Goal: Information Seeking & Learning: Find specific fact

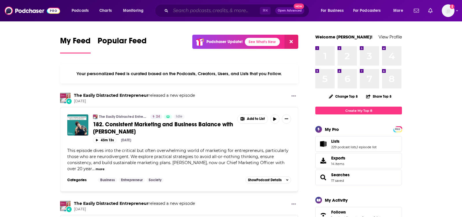
click at [223, 12] on input "Search podcasts, credits, & more..." at bounding box center [215, 10] width 89 height 9
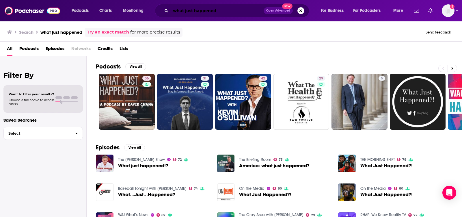
click at [251, 10] on input "what just happened" at bounding box center [217, 10] width 93 height 9
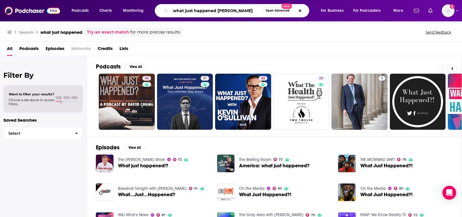
type input "what just happened [PERSON_NAME]"
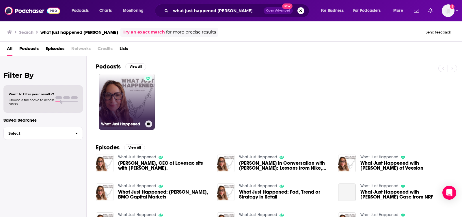
click at [130, 90] on link "What Just Happened" at bounding box center [127, 102] width 56 height 56
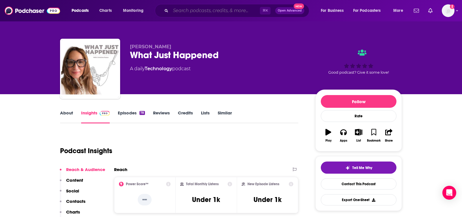
click at [221, 13] on input "Search podcasts, credits, & more..." at bounding box center [215, 10] width 89 height 9
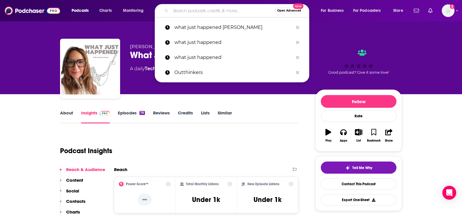
paste input "[PERSON_NAME]"
type input "[PERSON_NAME]"
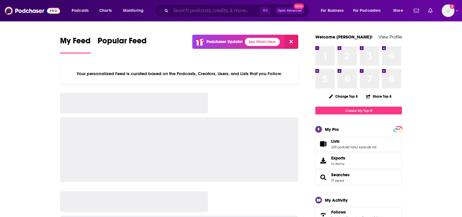
click at [227, 11] on input "Search podcasts, credits, & more..." at bounding box center [215, 10] width 89 height 9
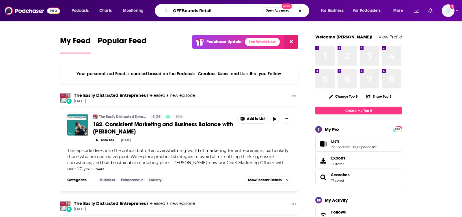
type input "OFFBounds Retail"
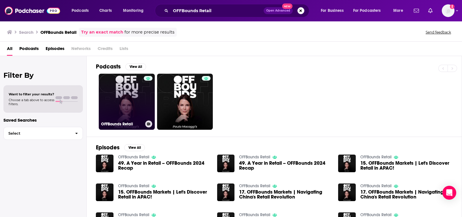
click at [109, 94] on link "OFFBounds Retail" at bounding box center [127, 102] width 56 height 56
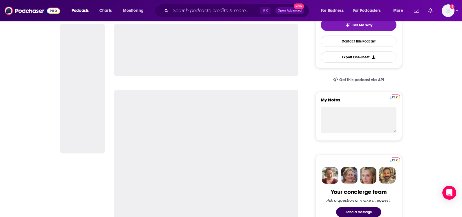
scroll to position [157, 0]
